Goal: Task Accomplishment & Management: Manage account settings

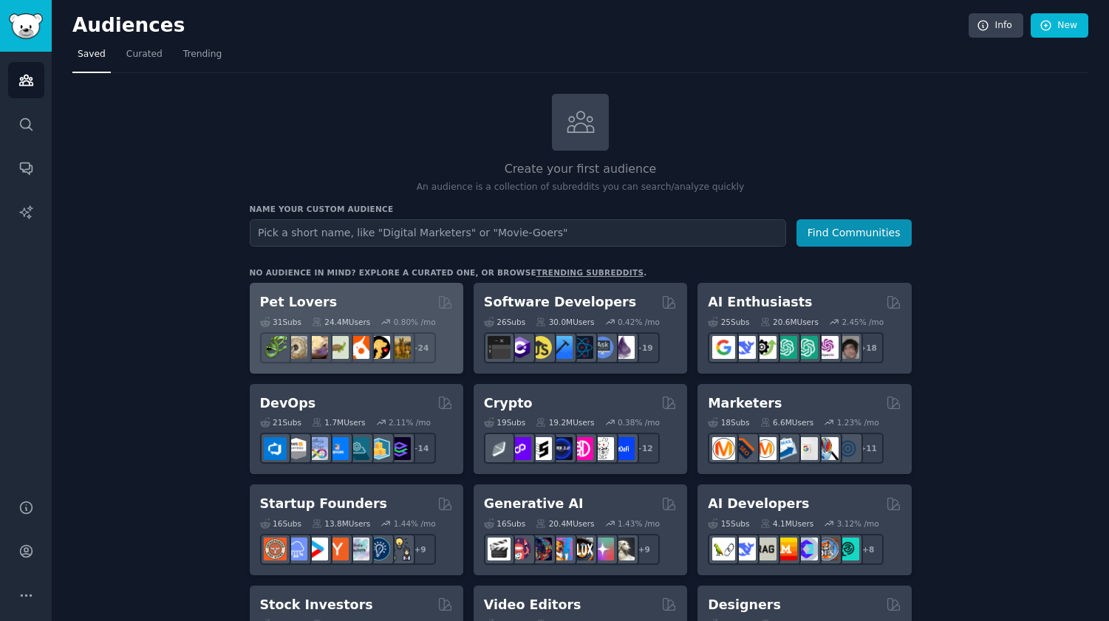
click at [381, 304] on div "Pet Lovers" at bounding box center [356, 302] width 193 height 18
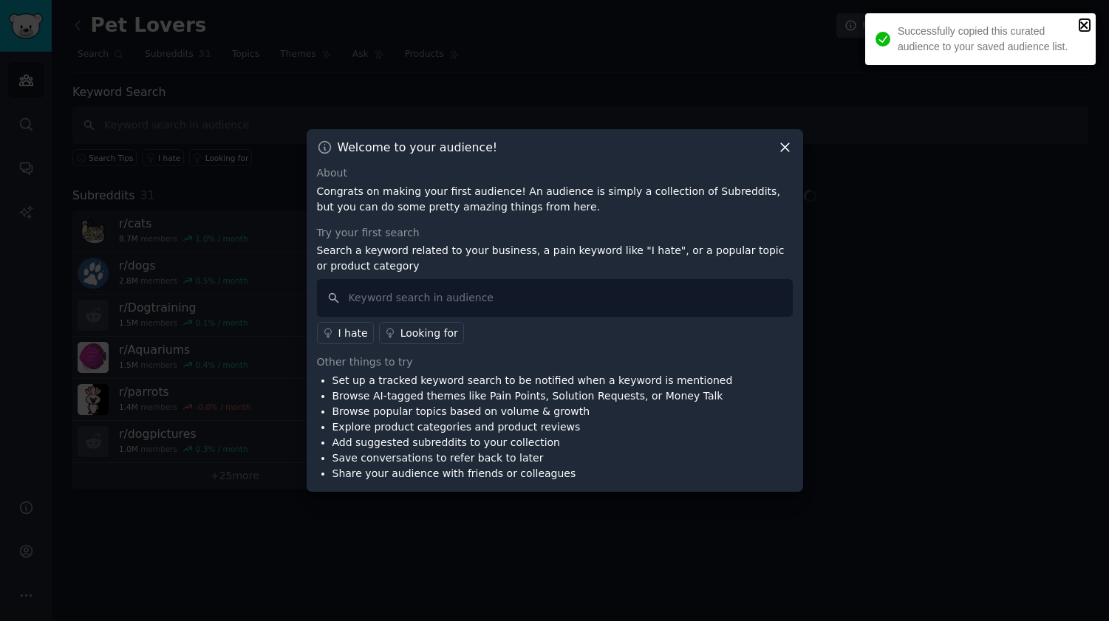
click at [1087, 27] on icon "close" at bounding box center [1085, 25] width 10 height 12
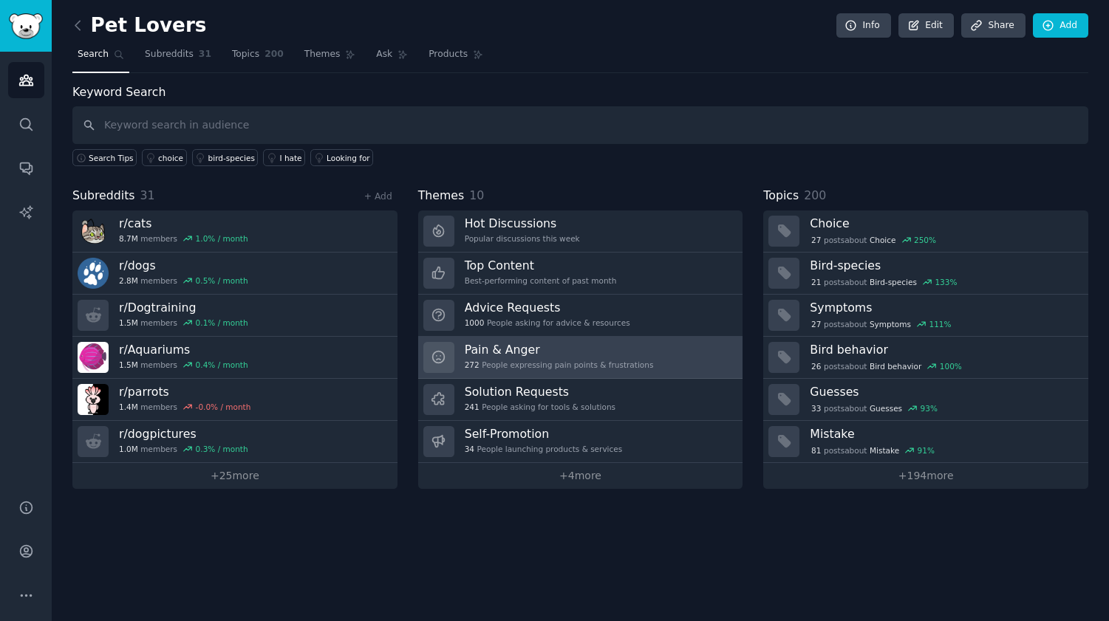
click at [565, 364] on div "272 People expressing pain points & frustrations" at bounding box center [559, 365] width 189 height 10
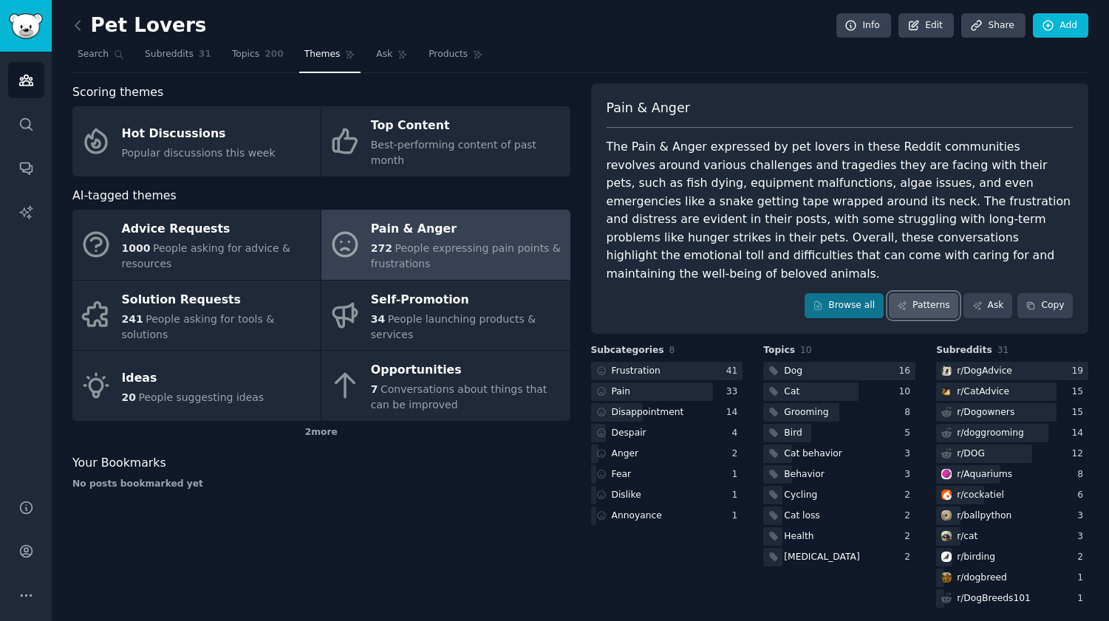
click at [945, 293] on link "Patterns" at bounding box center [923, 305] width 69 height 25
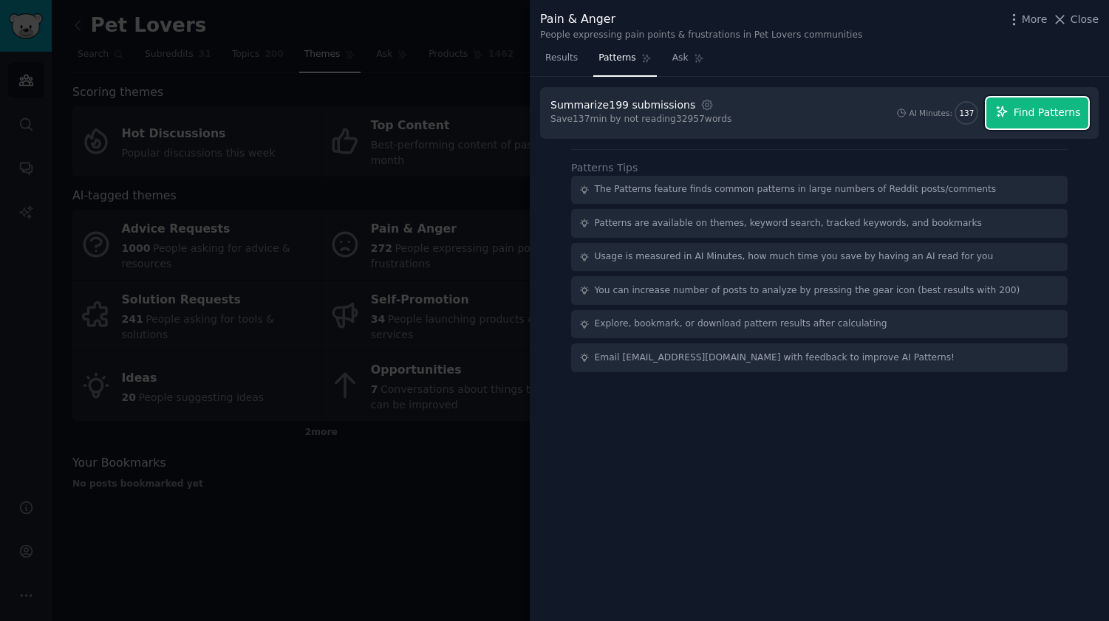
click at [1050, 111] on span "Find Patterns" at bounding box center [1047, 113] width 67 height 16
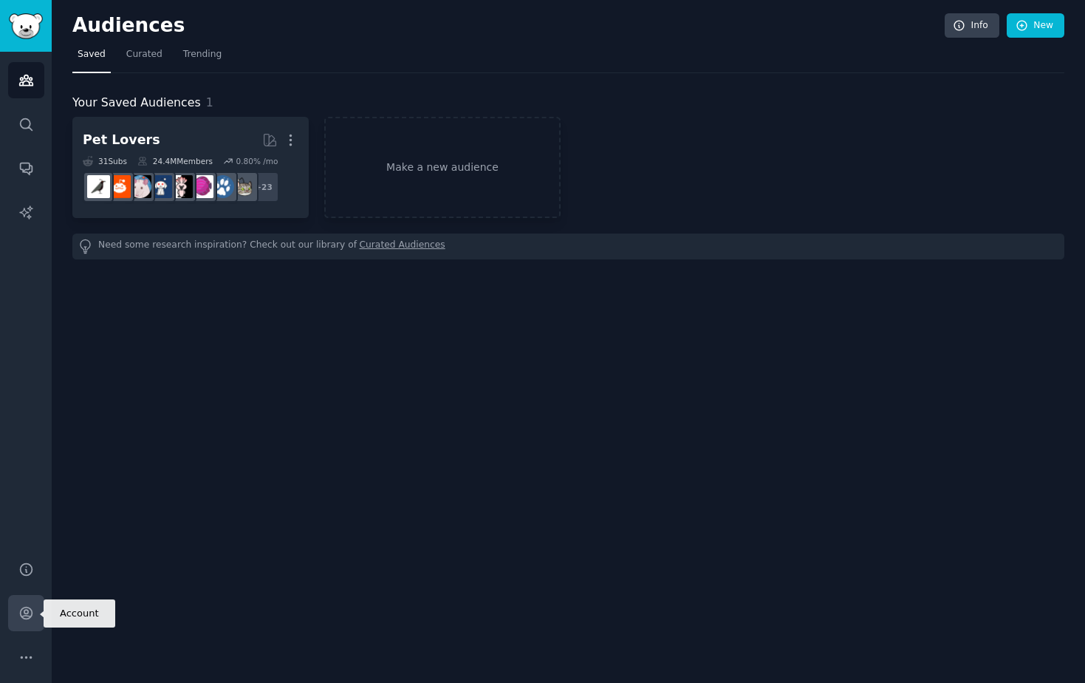
click at [16, 618] on link "Account" at bounding box center [26, 613] width 36 height 36
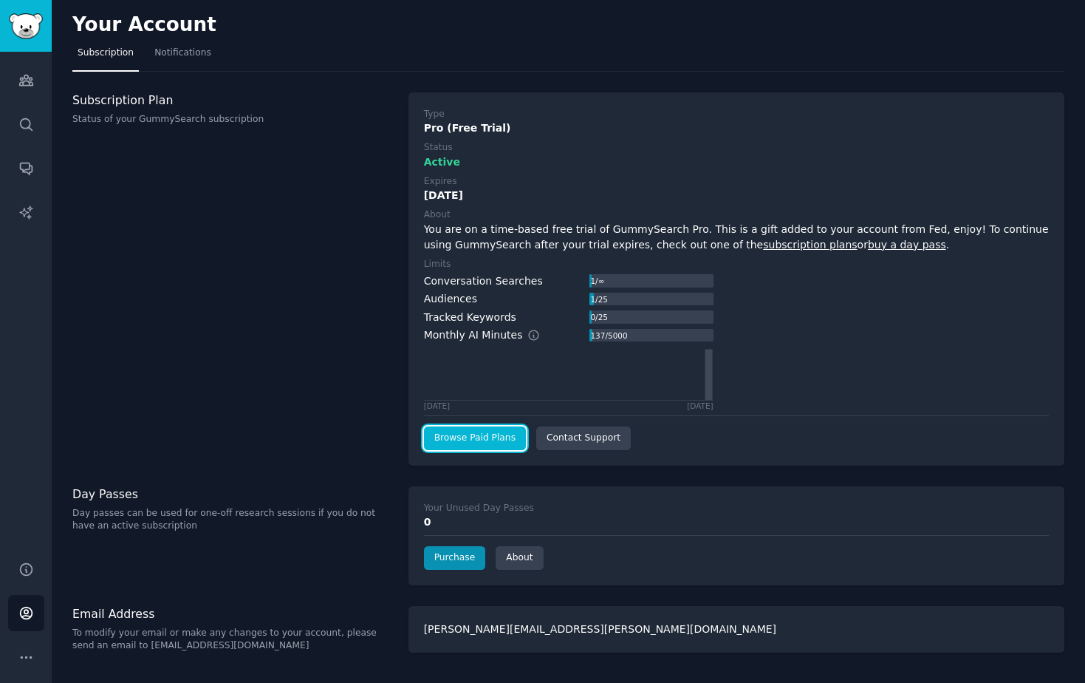
click at [489, 440] on link "Browse Paid Plans" at bounding box center [475, 438] width 102 height 24
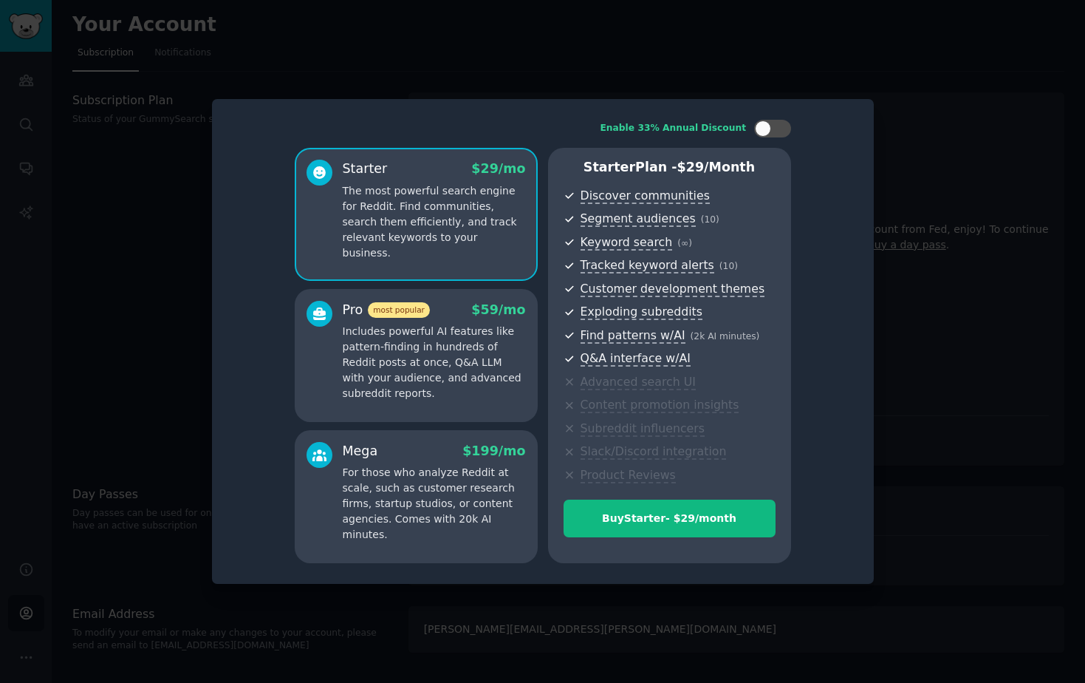
drag, startPoint x: 138, startPoint y: 356, endPoint x: 131, endPoint y: 355, distance: 7.4
click at [134, 356] on div at bounding box center [542, 341] width 1085 height 683
